Goal: Information Seeking & Learning: Find specific fact

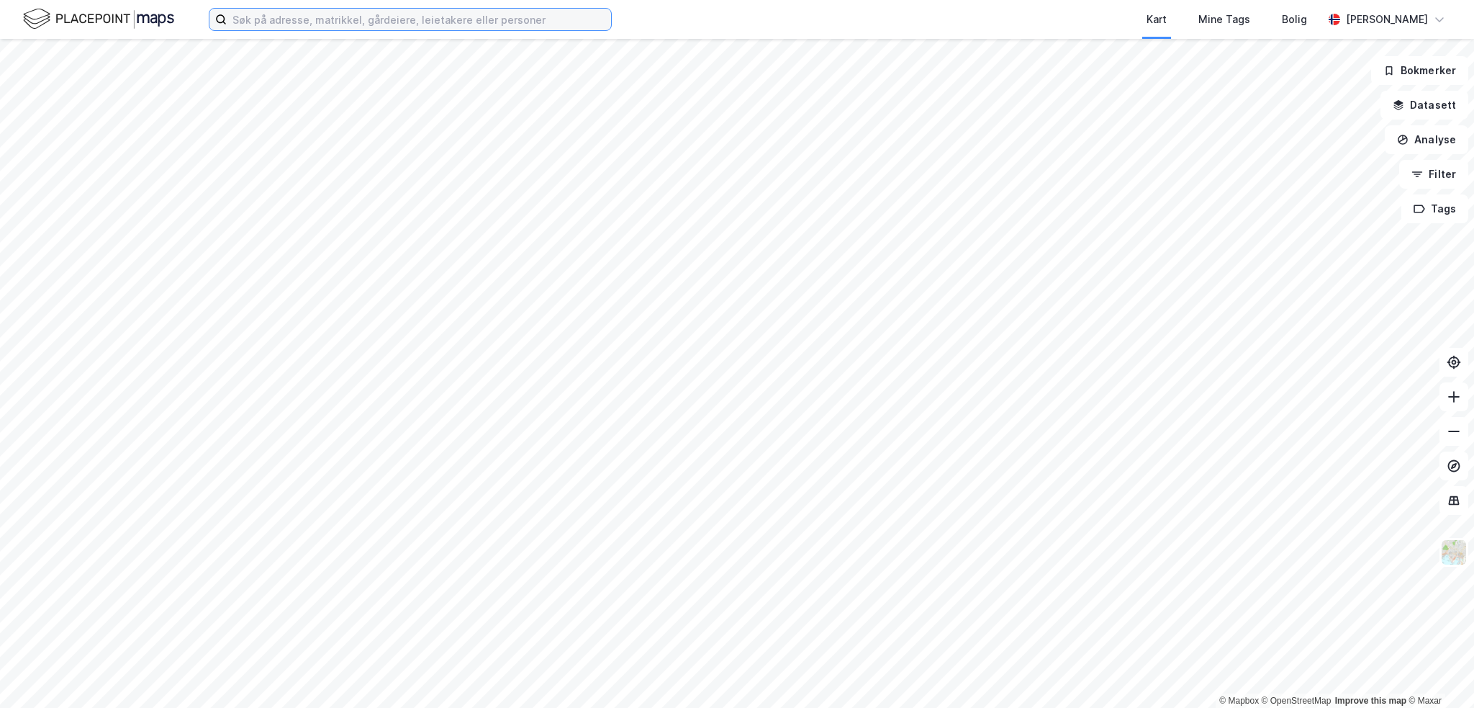
click at [269, 17] on input at bounding box center [419, 20] width 384 height 22
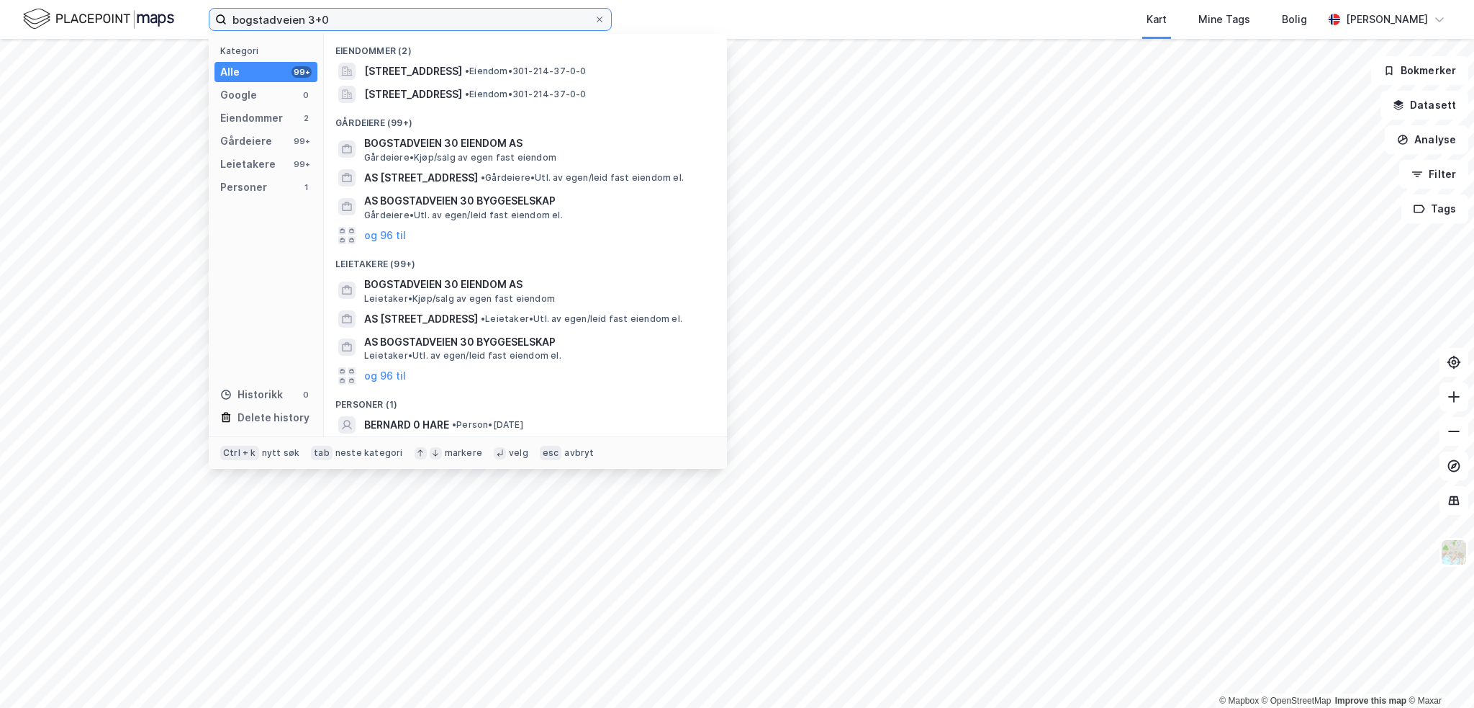
click at [323, 21] on input "bogstadveien 3+0" at bounding box center [410, 20] width 367 height 22
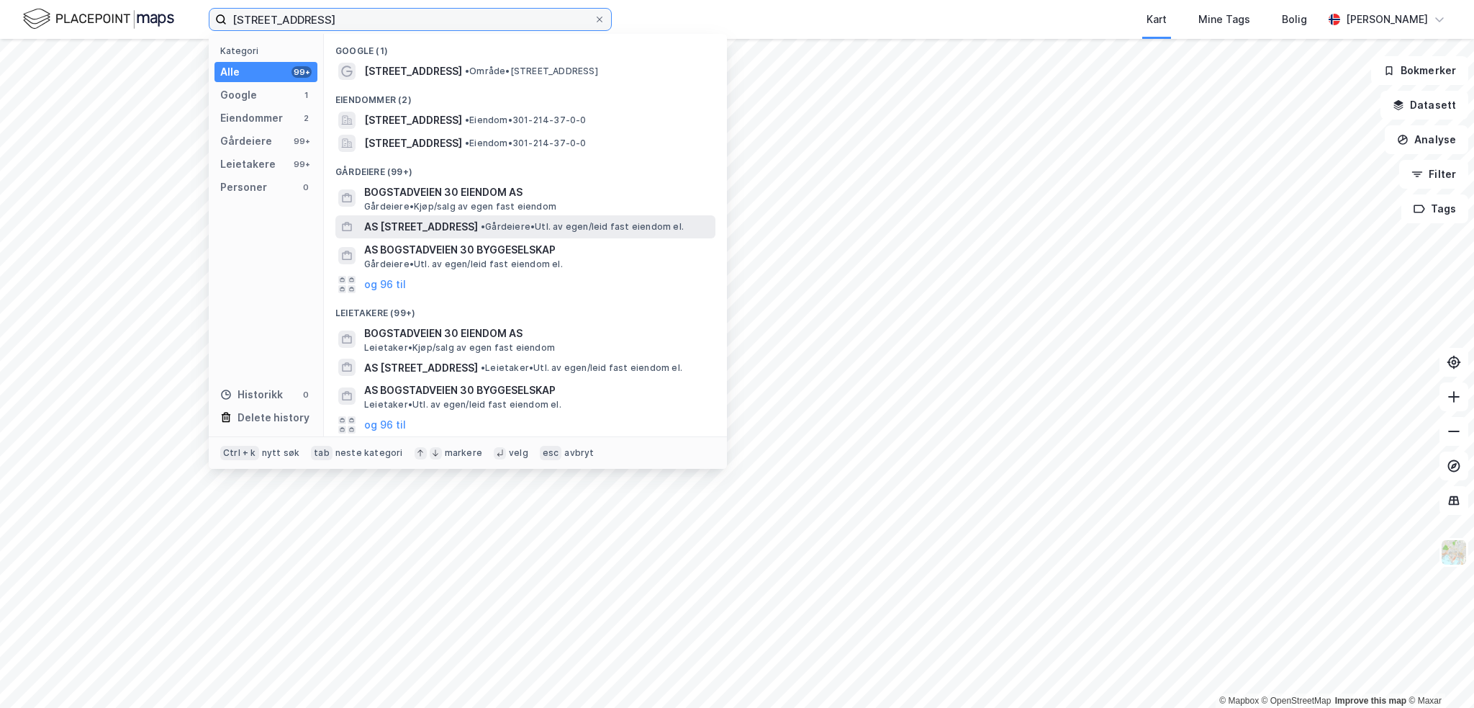
type input "[STREET_ADDRESS]"
click at [415, 226] on span "AS [STREET_ADDRESS]" at bounding box center [421, 226] width 114 height 17
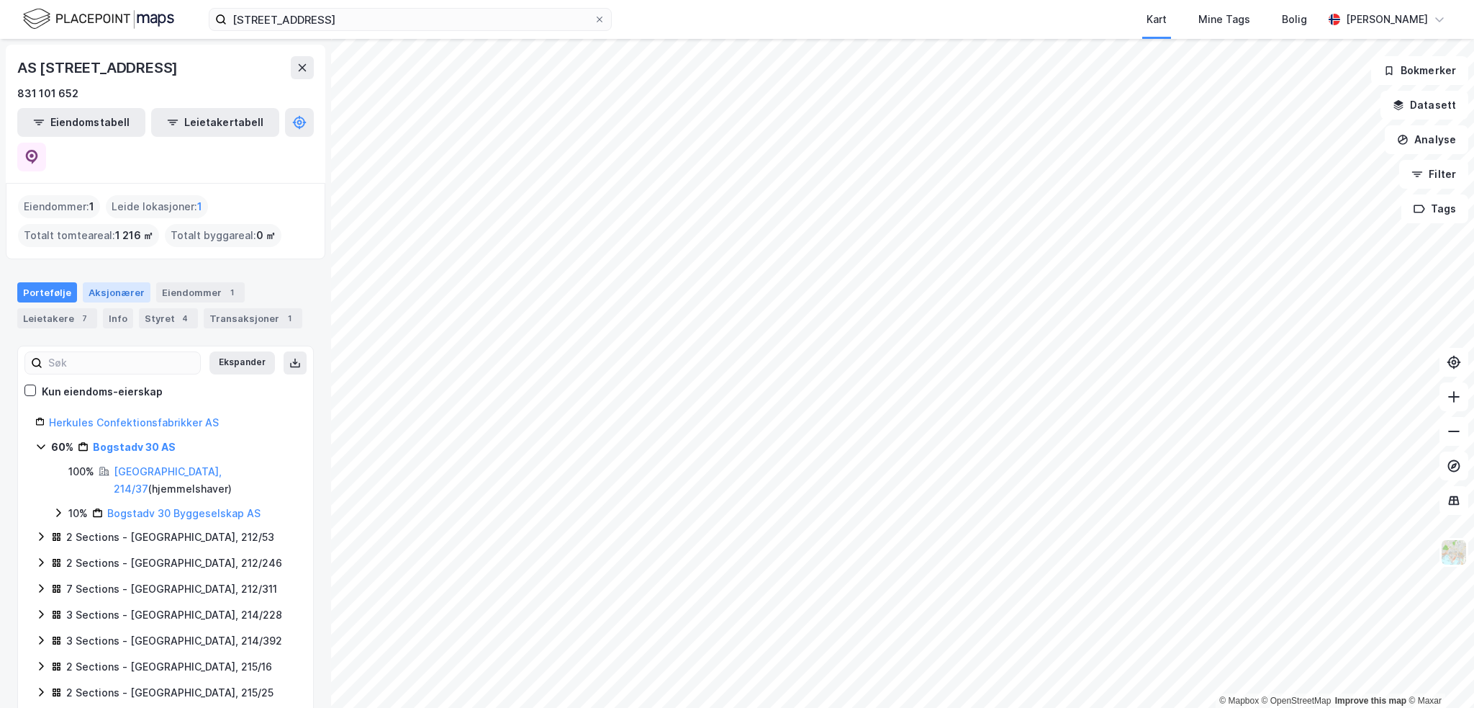
click at [103, 282] on div "Aksjonærer" at bounding box center [117, 292] width 68 height 20
